Goal: Information Seeking & Learning: Learn about a topic

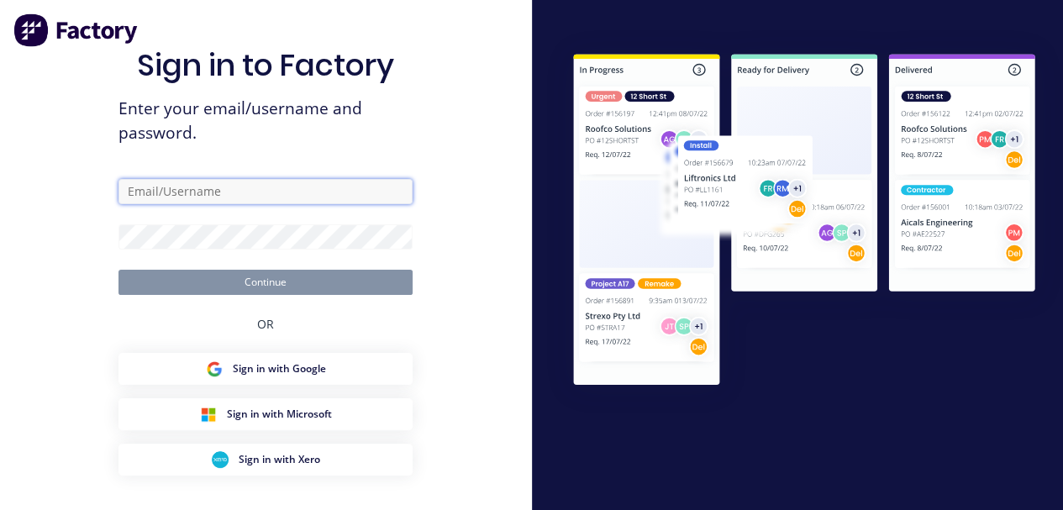
click at [357, 192] on input "text" at bounding box center [265, 191] width 294 height 25
type input "[EMAIL_ADDRESS][DOMAIN_NAME]"
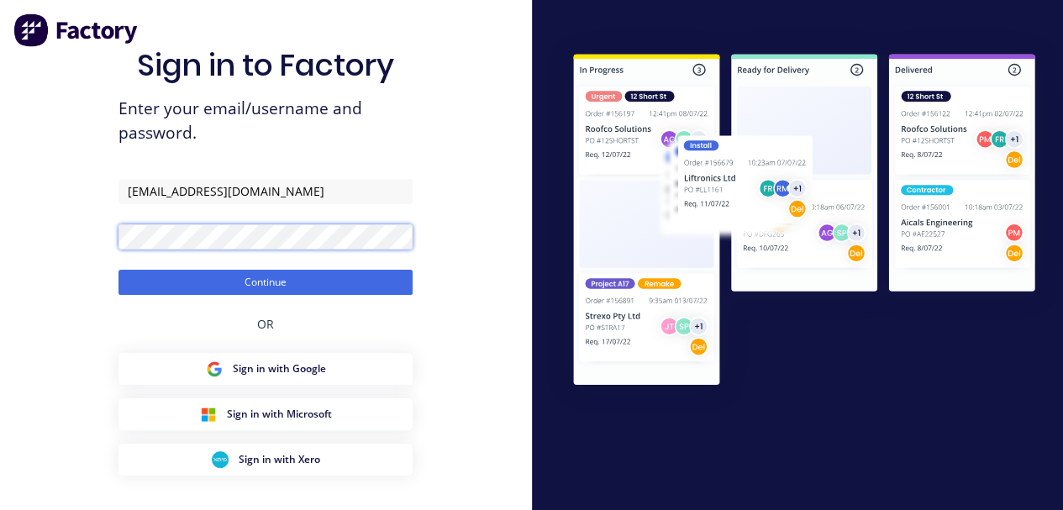
click at [118, 270] on button "Continue" at bounding box center [265, 282] width 294 height 25
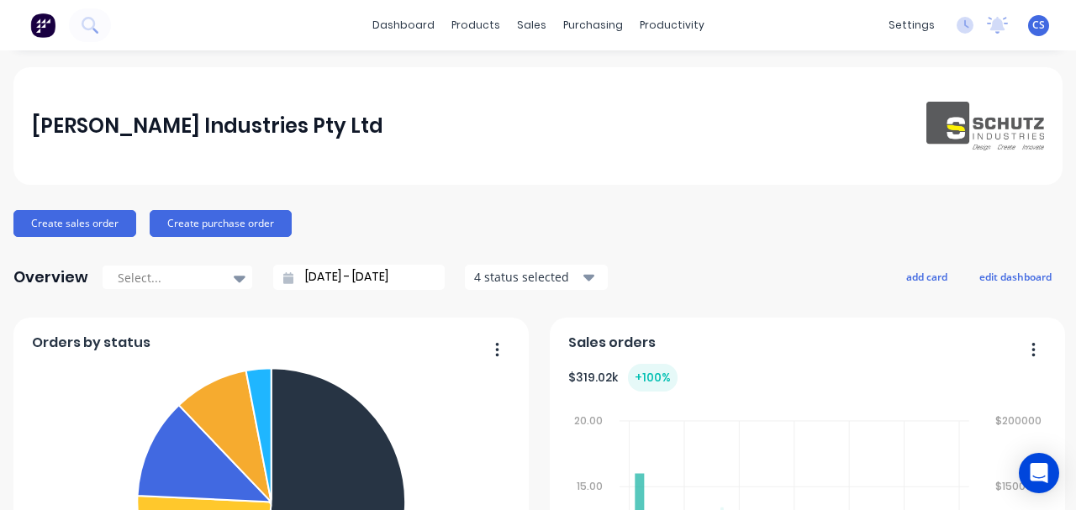
click at [91, 33] on icon at bounding box center [90, 25] width 16 height 16
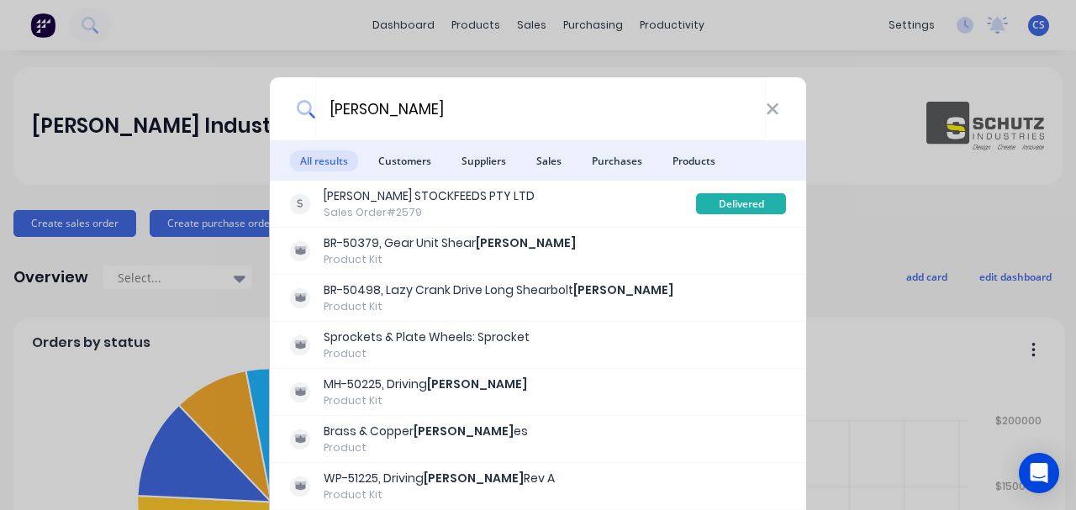
type input "[PERSON_NAME]"
click at [707, 151] on span "Products" at bounding box center [693, 160] width 63 height 21
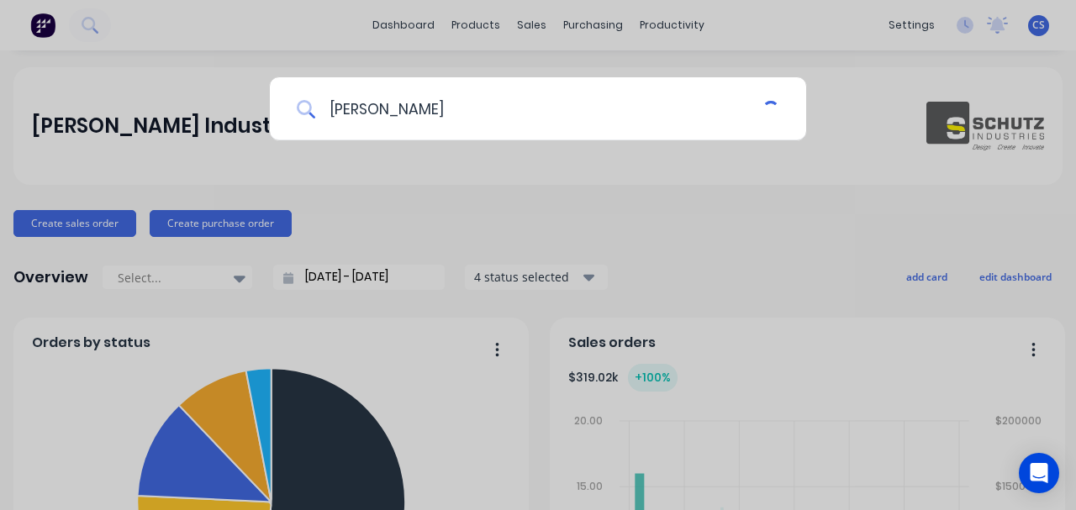
click at [646, 115] on input "[PERSON_NAME]" at bounding box center [538, 108] width 447 height 63
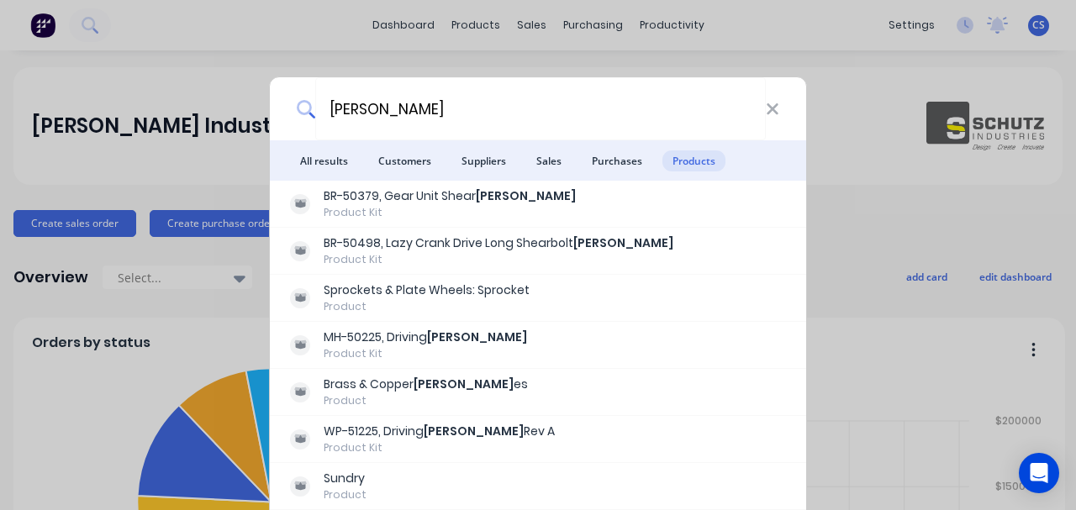
click at [413, 383] on div "Brass & Copper [PERSON_NAME]" at bounding box center [426, 385] width 204 height 18
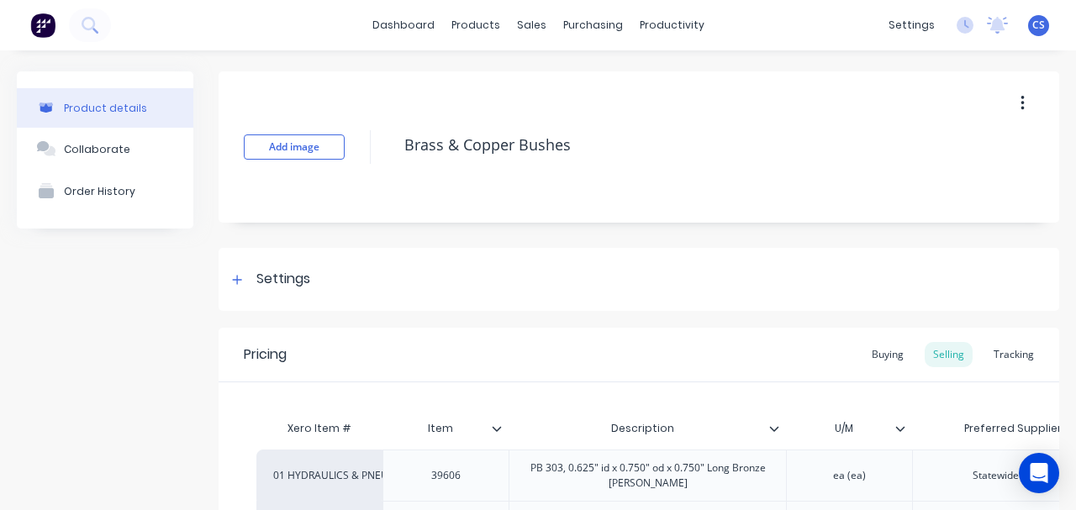
click at [474, 32] on div "products" at bounding box center [476, 25] width 66 height 25
click at [553, 76] on div "Product Catalogue" at bounding box center [544, 80] width 104 height 15
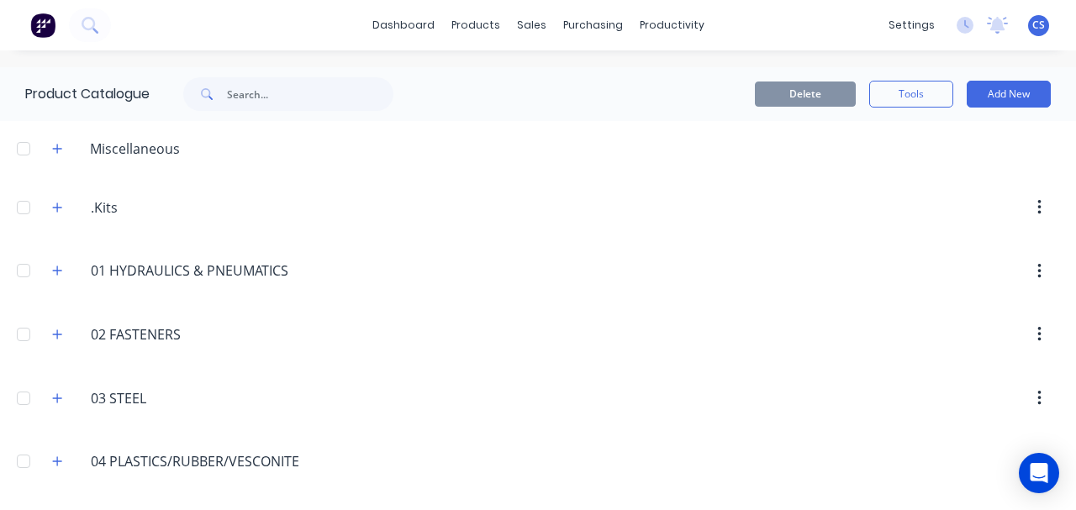
click at [66, 397] on button "button" at bounding box center [57, 397] width 21 height 21
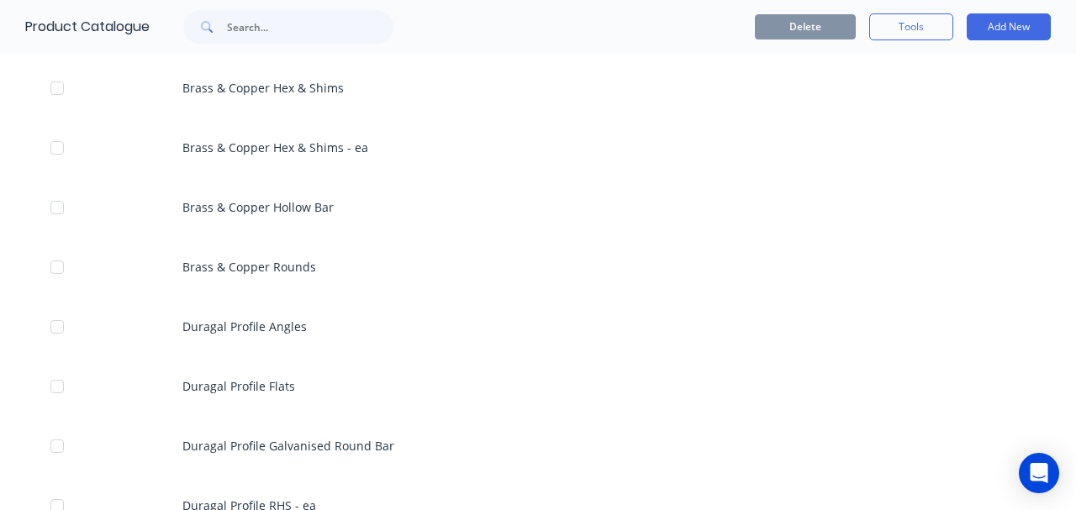
scroll to position [1210, 0]
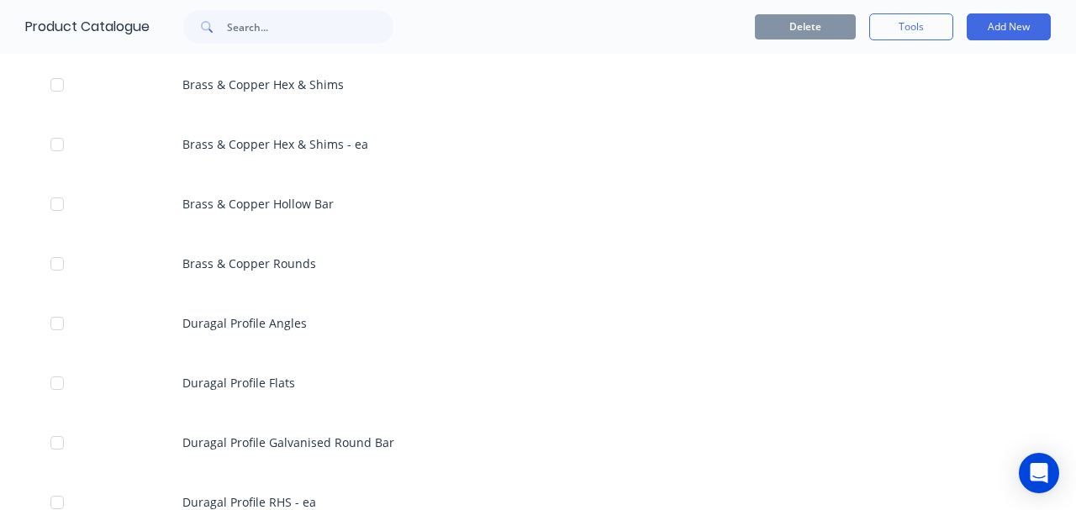
click at [255, 260] on div "Brass & Copper Rounds" at bounding box center [538, 264] width 1076 height 60
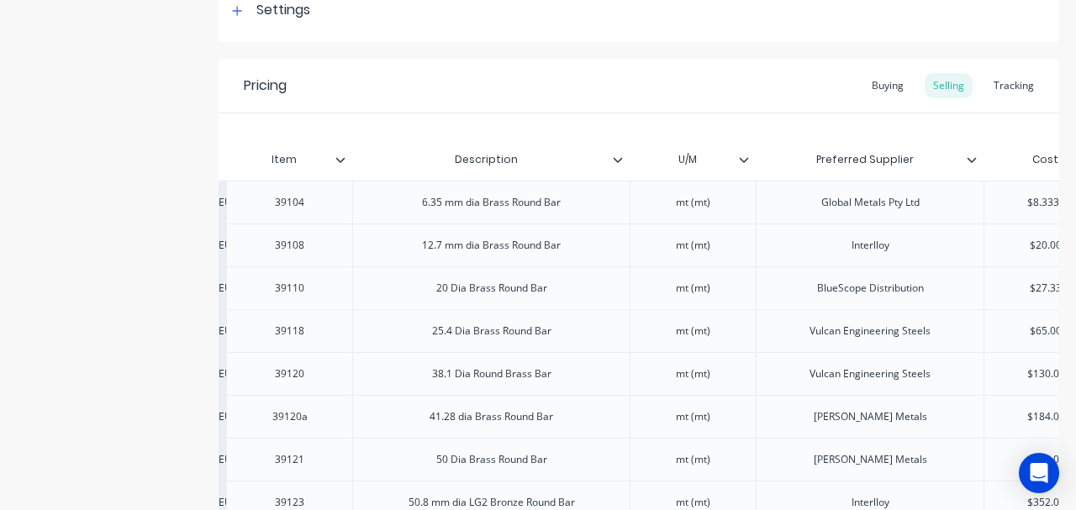
scroll to position [258, 0]
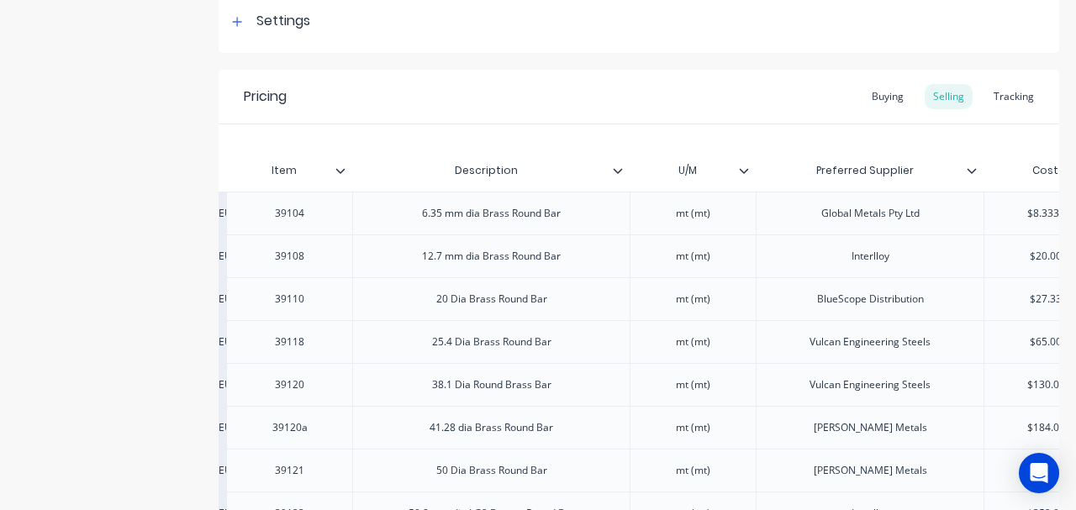
click at [1016, 98] on div "Tracking" at bounding box center [1013, 96] width 57 height 25
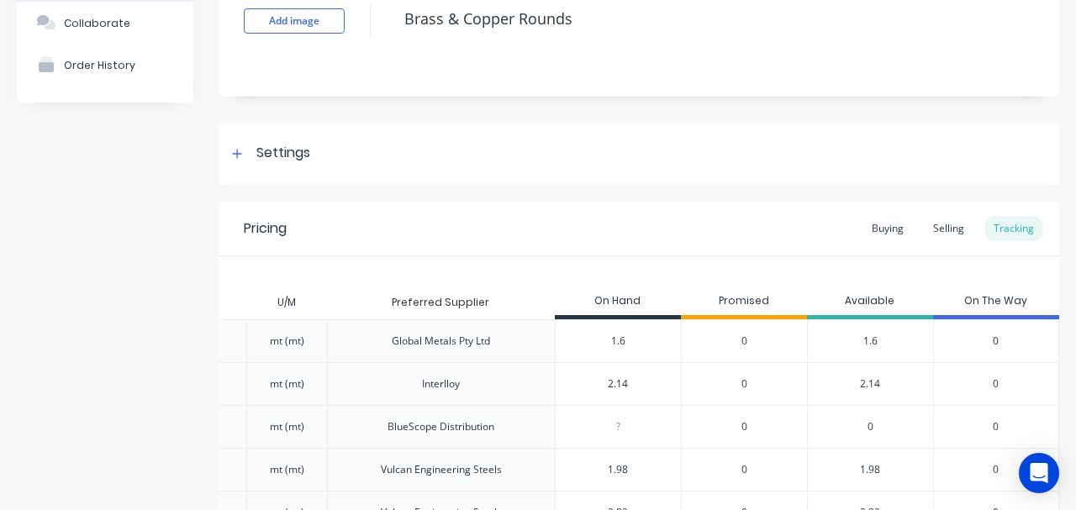
scroll to position [0, 0]
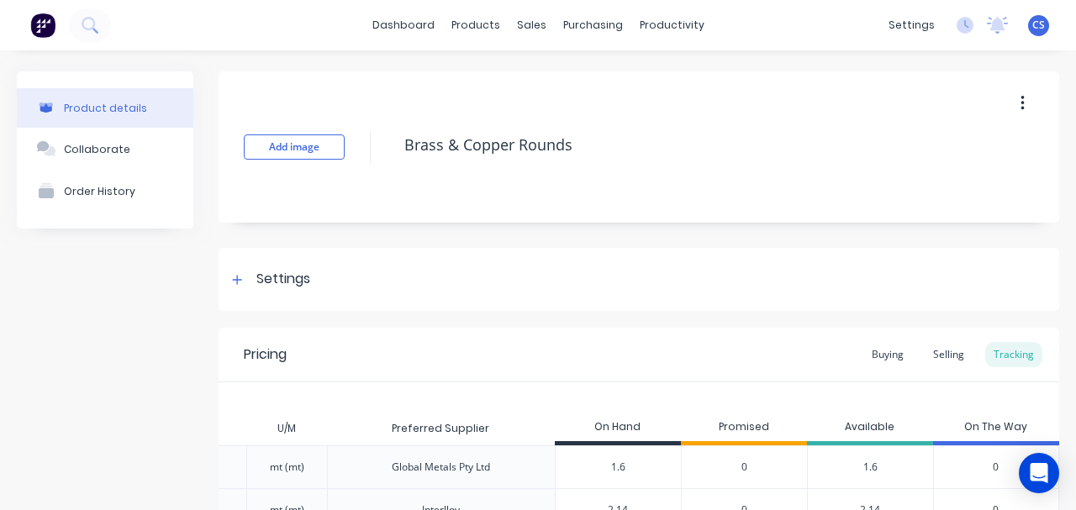
click at [87, 29] on icon at bounding box center [88, 23] width 13 height 13
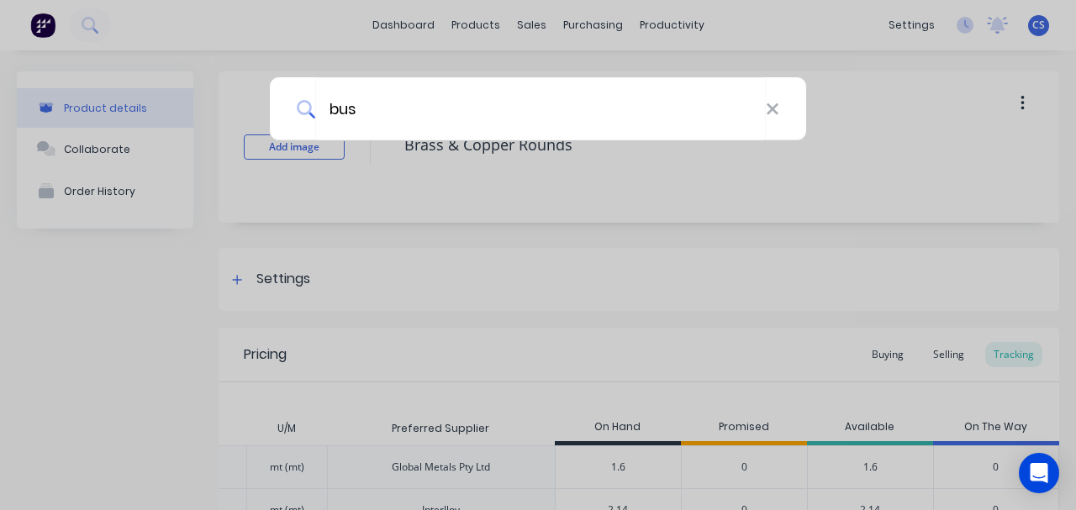
type input "[PERSON_NAME]"
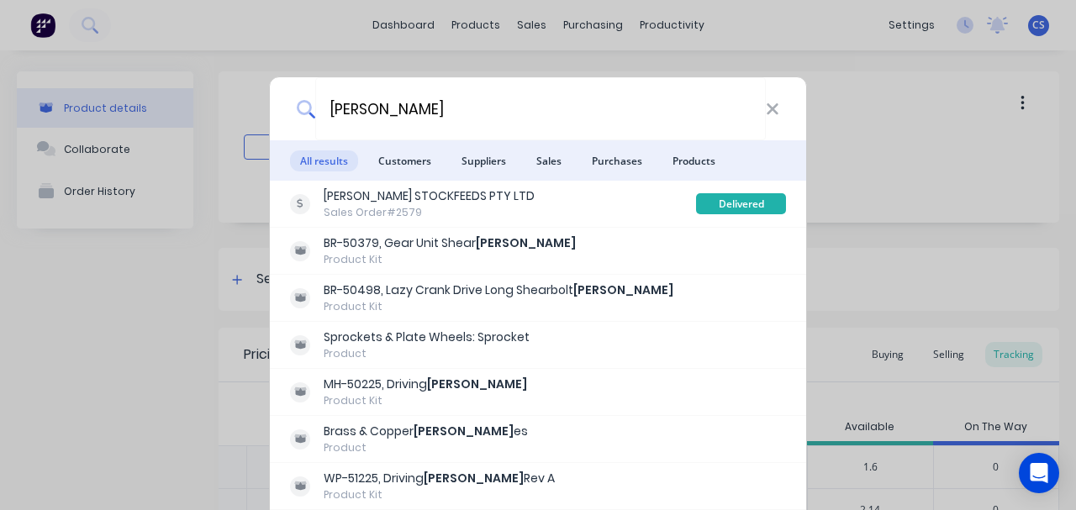
click at [444, 440] on div "Product" at bounding box center [426, 447] width 204 height 15
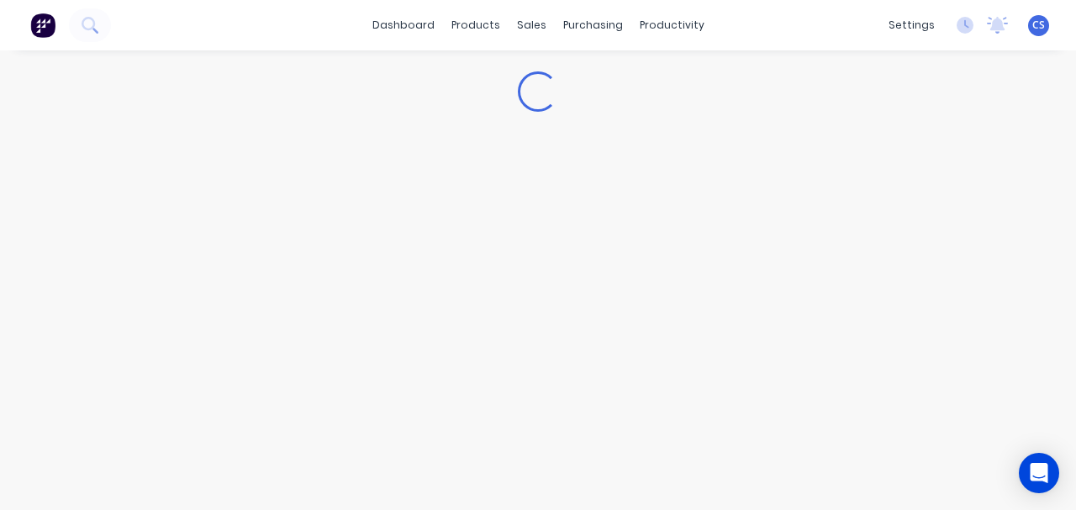
click at [25, 29] on button at bounding box center [42, 25] width 35 height 34
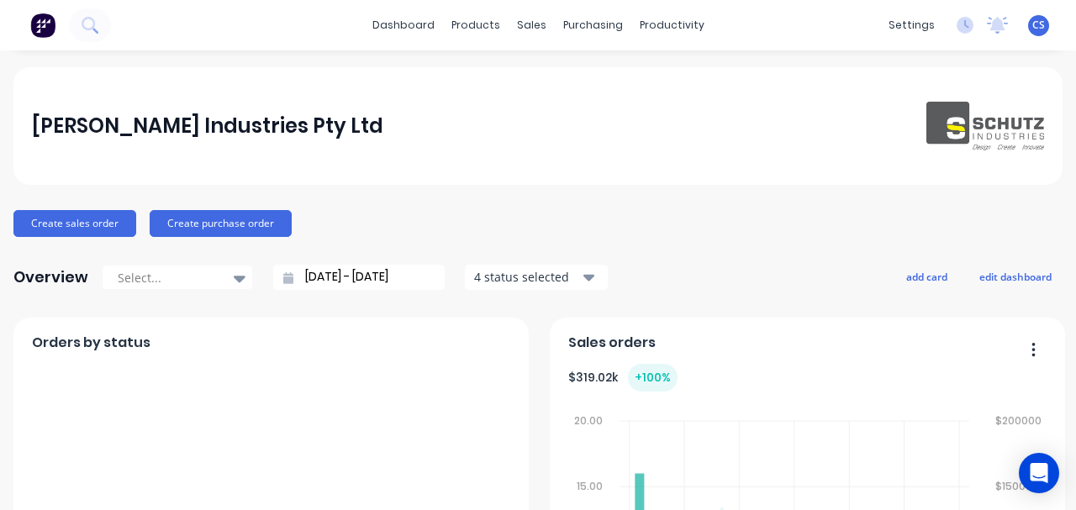
click at [99, 30] on button at bounding box center [90, 25] width 42 height 34
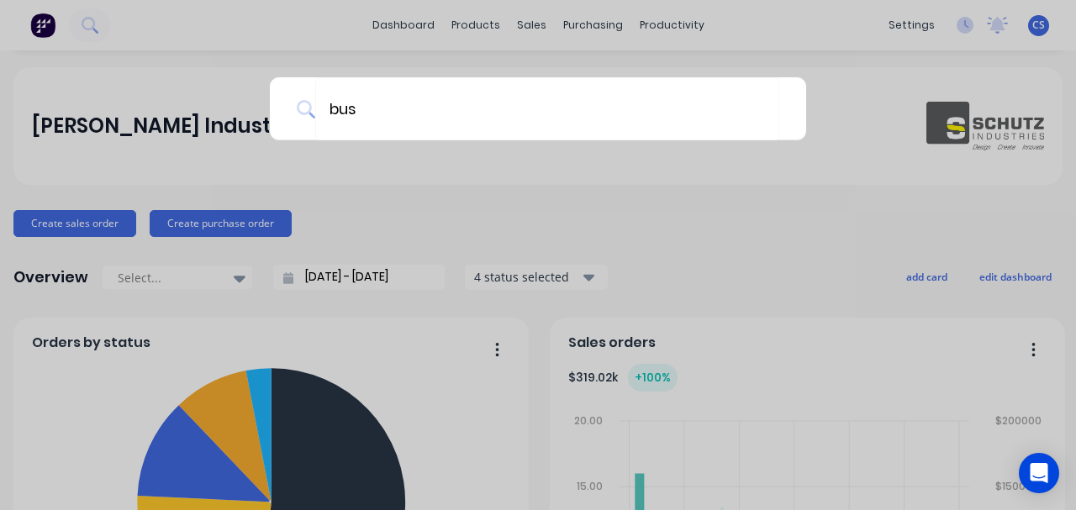
type input "[PERSON_NAME]"
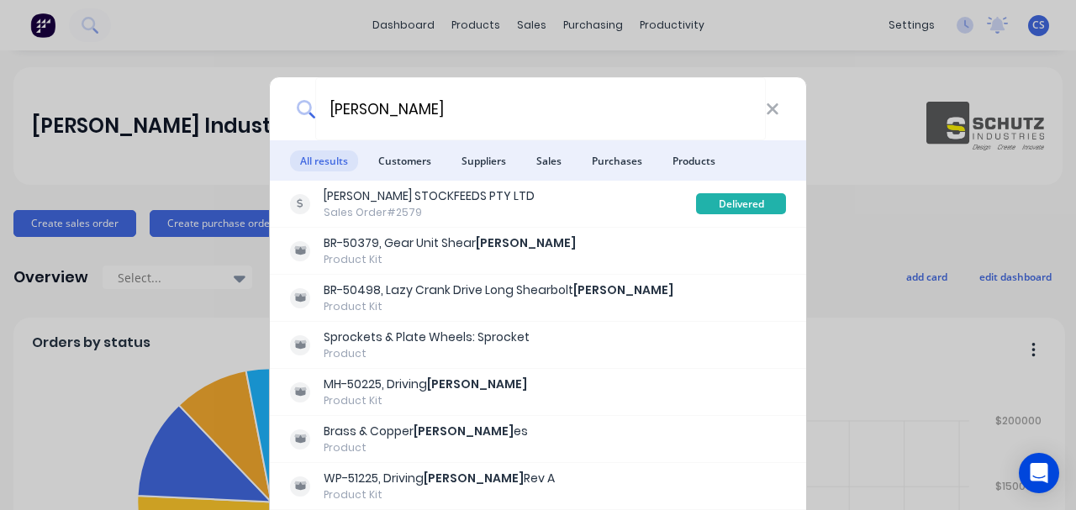
click at [444, 442] on div "Product" at bounding box center [426, 447] width 204 height 15
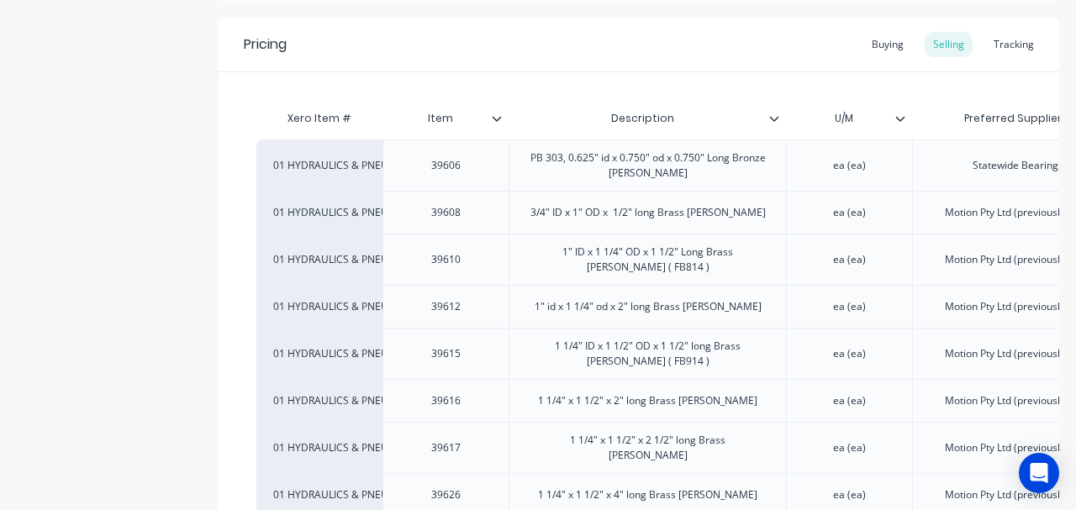
scroll to position [309, 0]
click at [1008, 40] on div "Tracking" at bounding box center [1013, 45] width 57 height 25
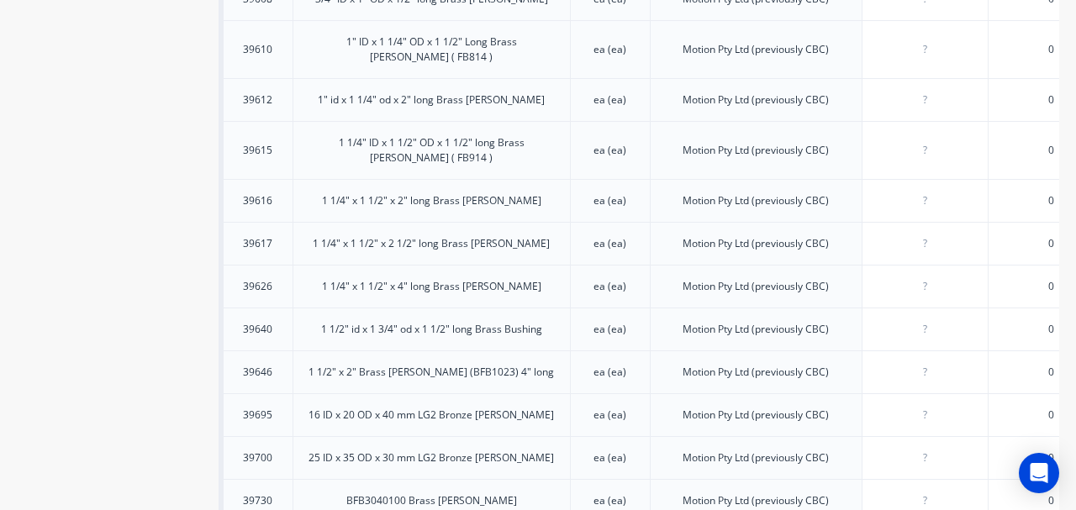
scroll to position [0, 129]
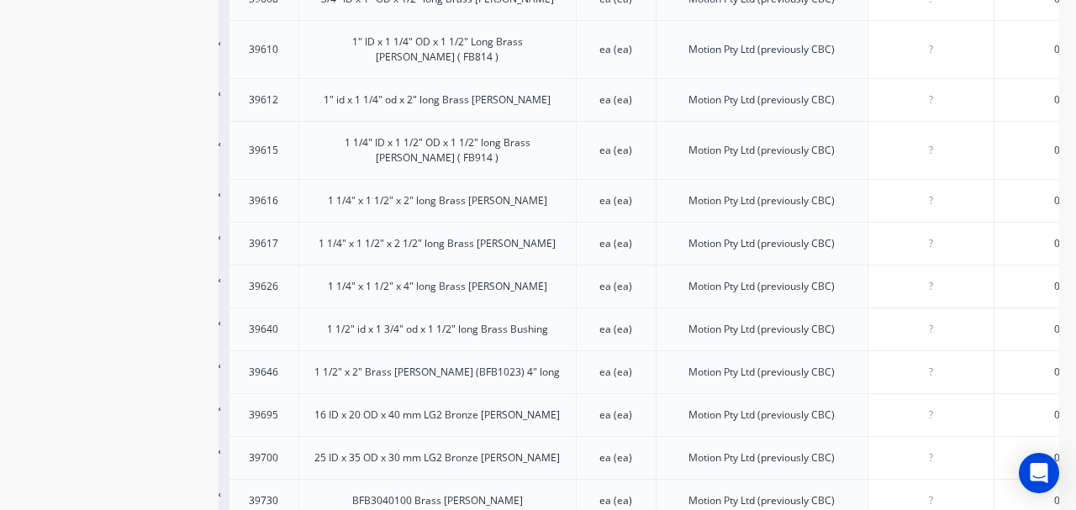
click at [918, 322] on input "number" at bounding box center [930, 329] width 125 height 15
type input "0"
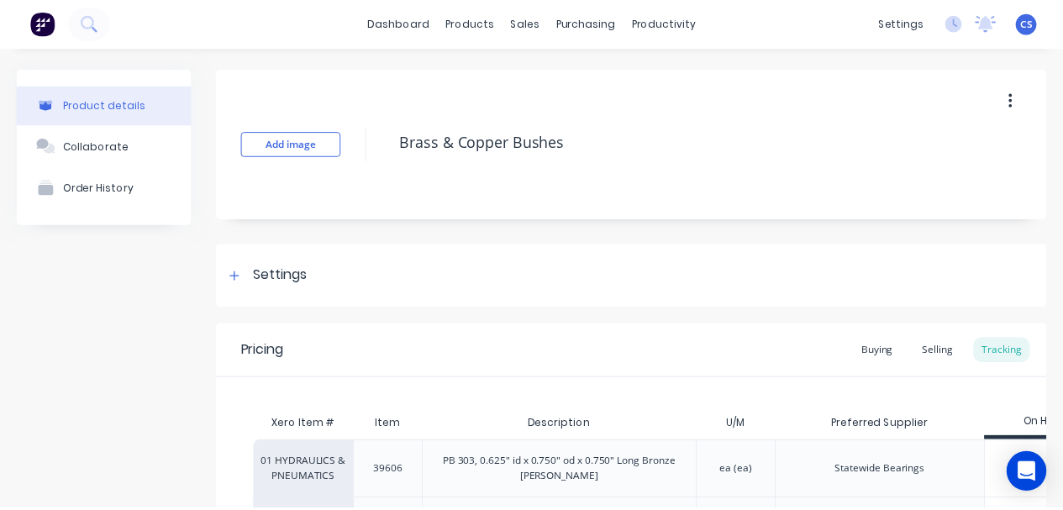
scroll to position [0, 0]
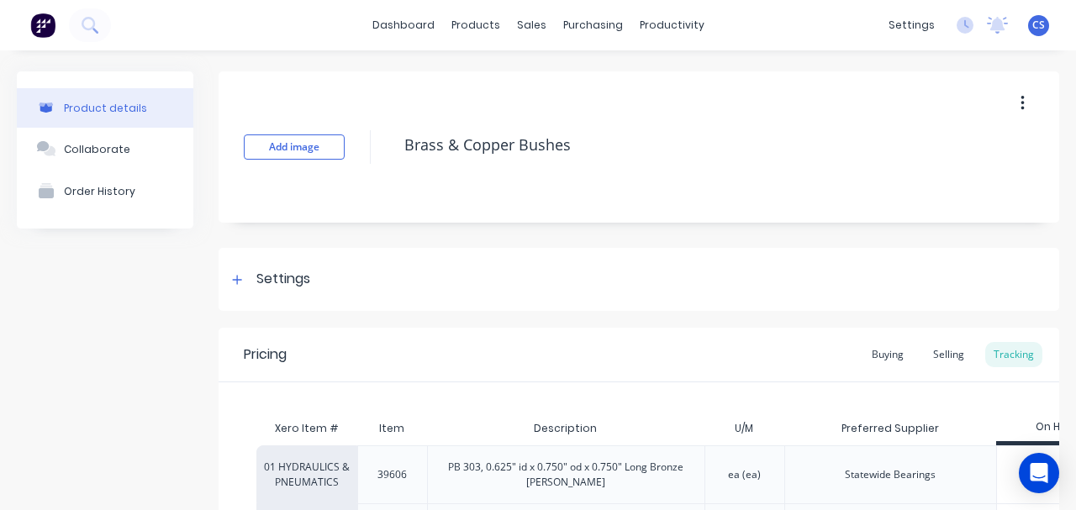
click at [1032, 24] on span "CS" at bounding box center [1038, 25] width 13 height 15
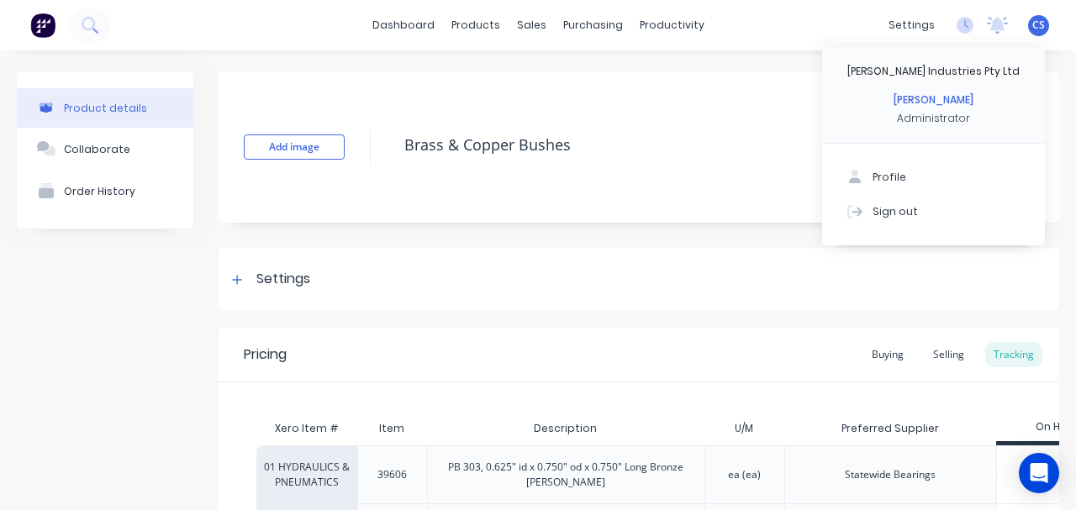
click at [862, 223] on button "Sign out" at bounding box center [933, 211] width 223 height 34
